Goal: Information Seeking & Learning: Check status

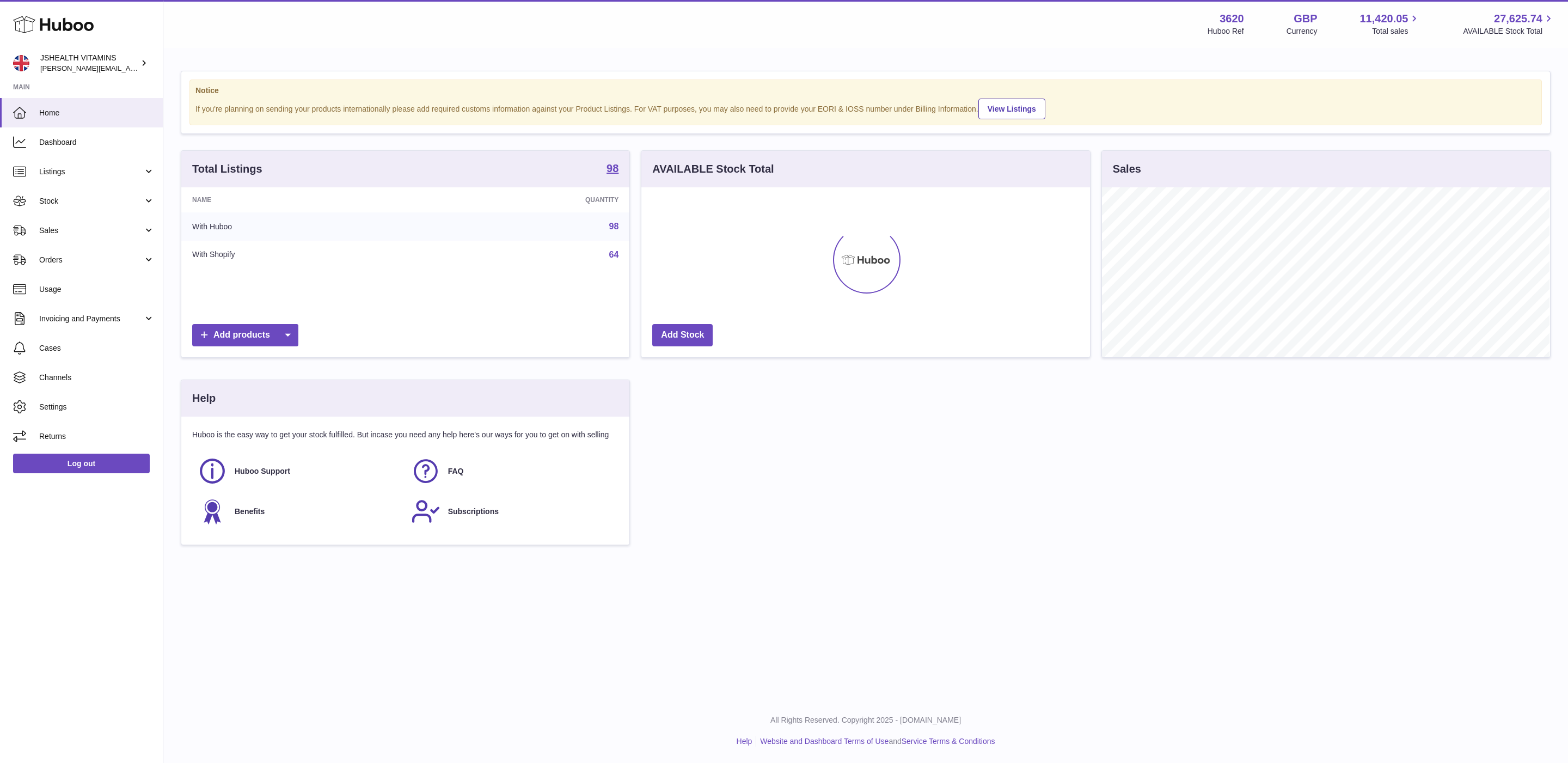
scroll to position [170, 448]
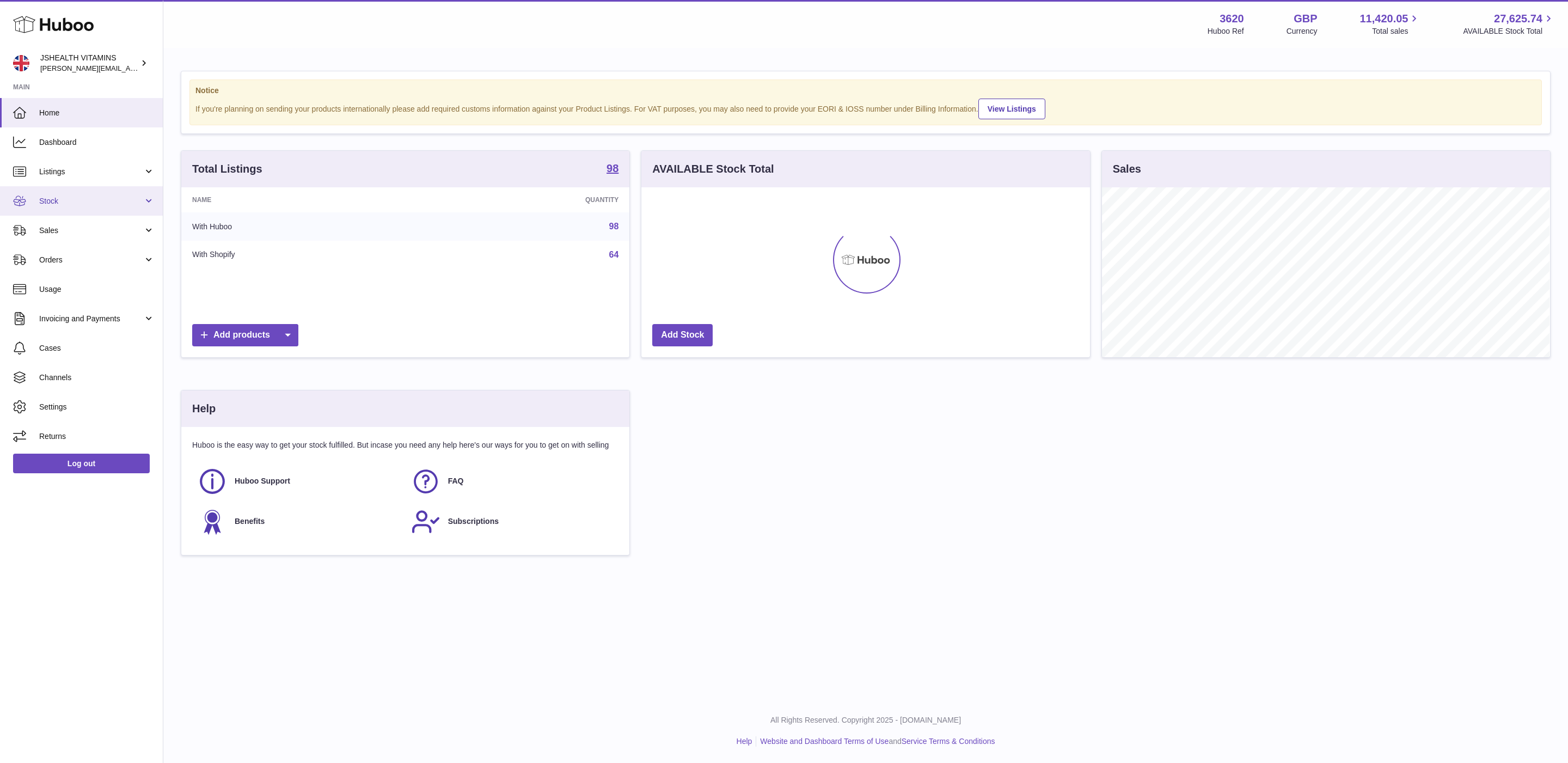
click at [73, 210] on link "Stock" at bounding box center [81, 201] width 163 height 29
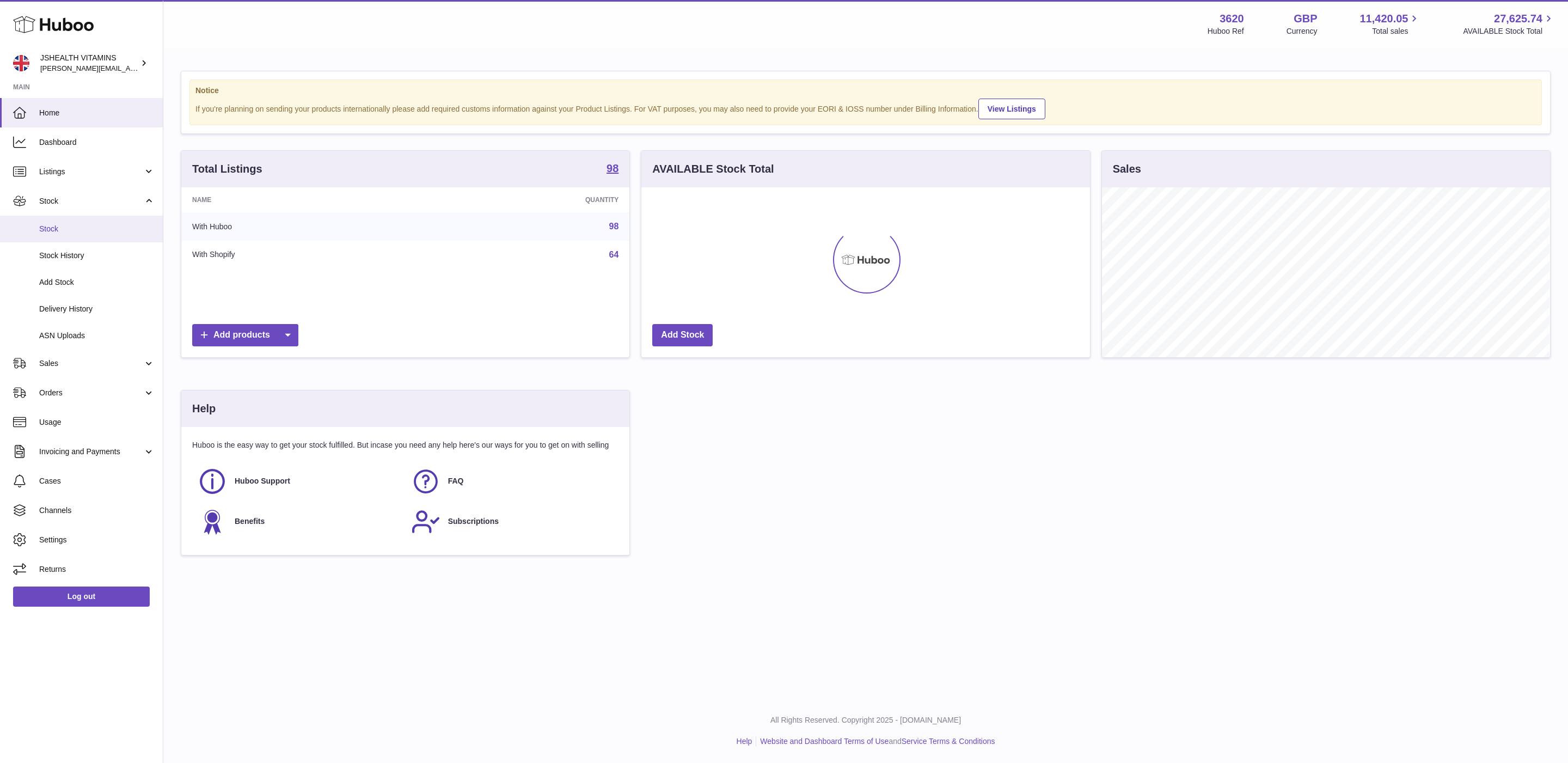
click at [76, 225] on span "Stock" at bounding box center [97, 229] width 115 height 10
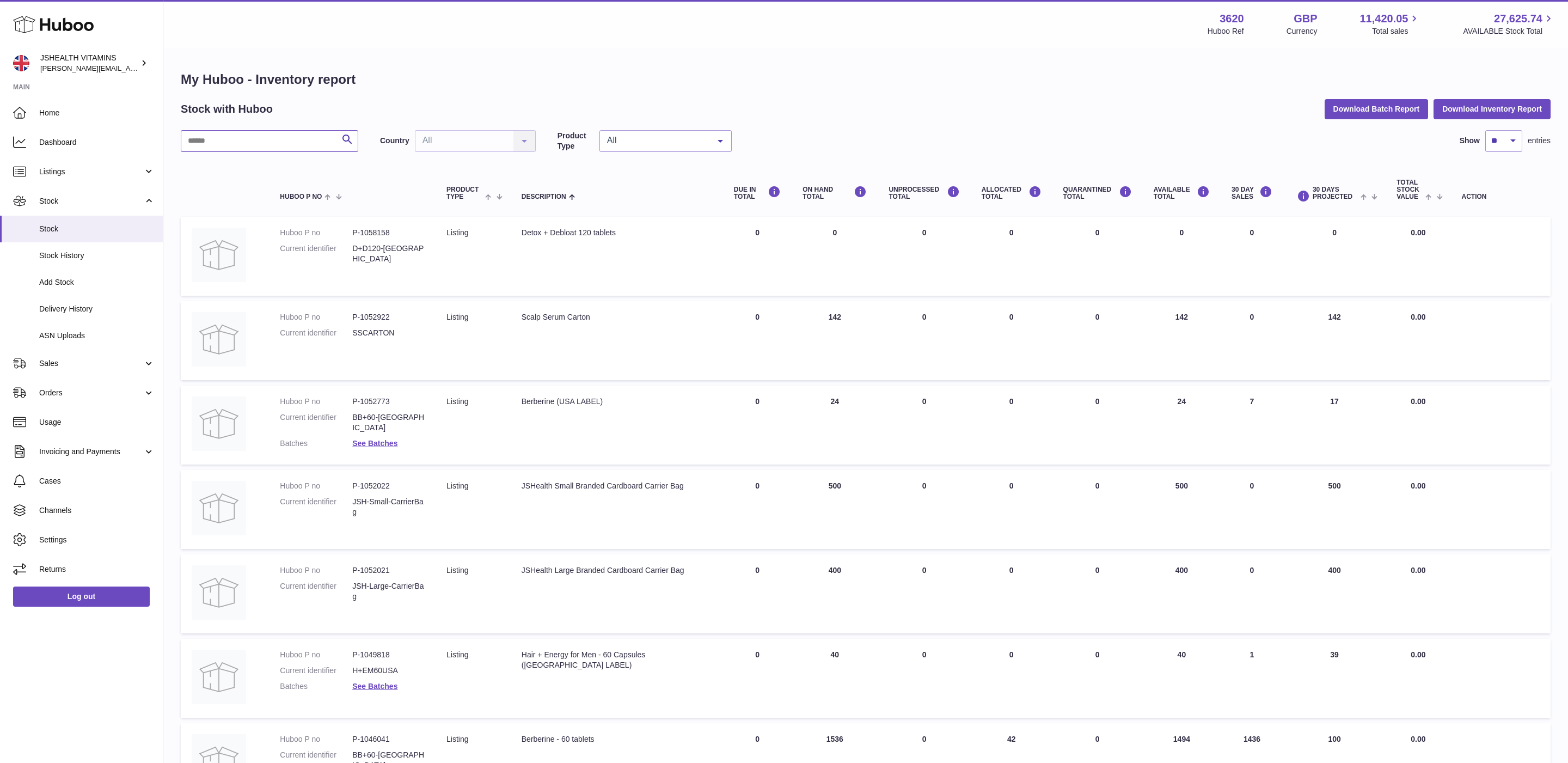
click at [217, 131] on input "text" at bounding box center [269, 141] width 178 height 22
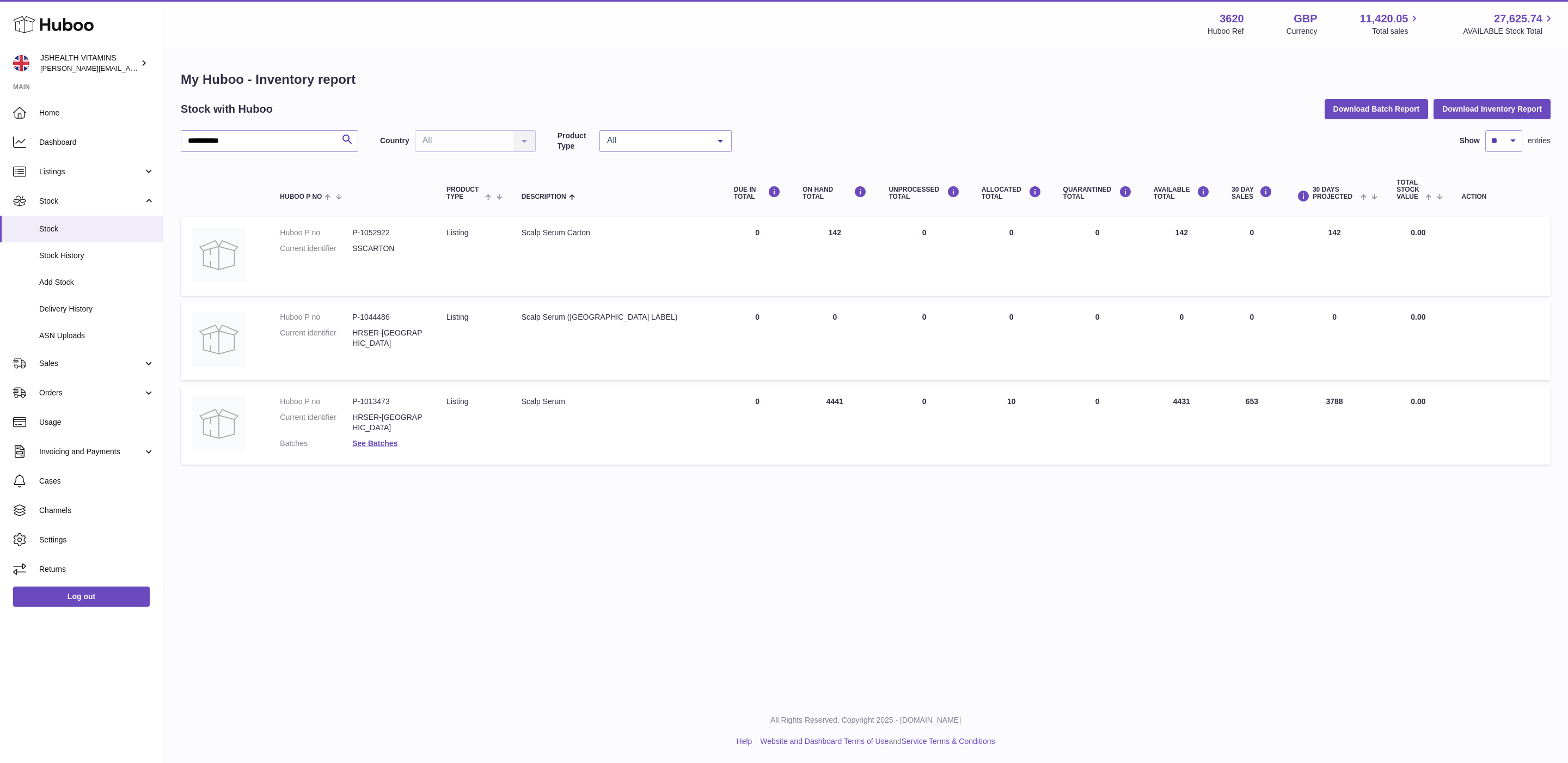
drag, startPoint x: 1166, startPoint y: 401, endPoint x: 1160, endPoint y: 401, distance: 6.0
click at [1160, 401] on td "AVAILABLE Total 4431" at bounding box center [1181, 425] width 78 height 79
drag, startPoint x: 244, startPoint y: 147, endPoint x: 182, endPoint y: 147, distance: 62.0
click at [182, 147] on input "**********" at bounding box center [269, 141] width 178 height 22
type input "*"
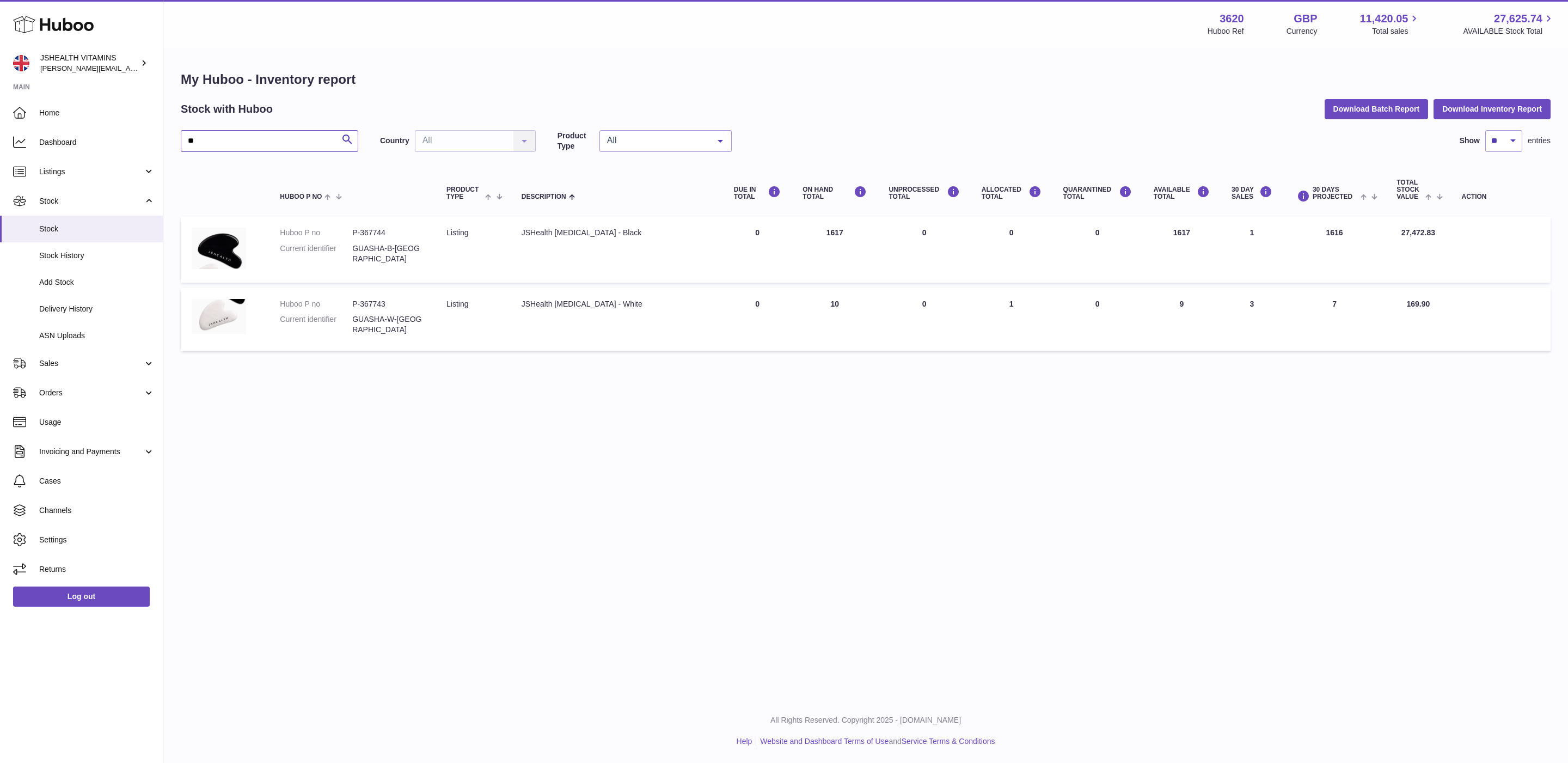
type input "**"
drag, startPoint x: 1187, startPoint y: 229, endPoint x: 1168, endPoint y: 229, distance: 19.0
click at [1167, 229] on td "AVAILABLE Total 1617" at bounding box center [1181, 250] width 78 height 66
copy td "1617"
click at [81, 590] on link "Log out" at bounding box center [81, 597] width 137 height 20
